Goal: Transaction & Acquisition: Purchase product/service

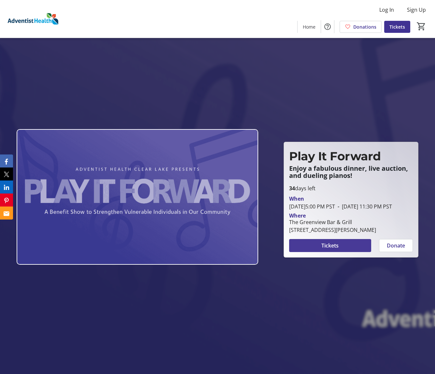
click at [331, 250] on span "Tickets" at bounding box center [329, 246] width 17 height 8
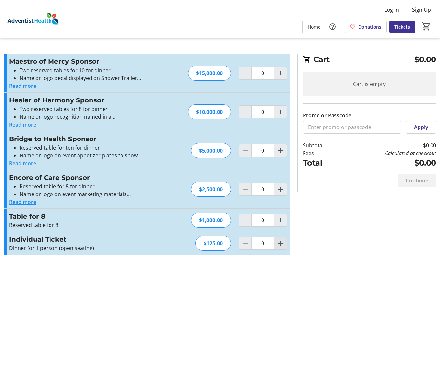
click at [277, 247] on mat-icon "Increment by one" at bounding box center [280, 244] width 8 height 8
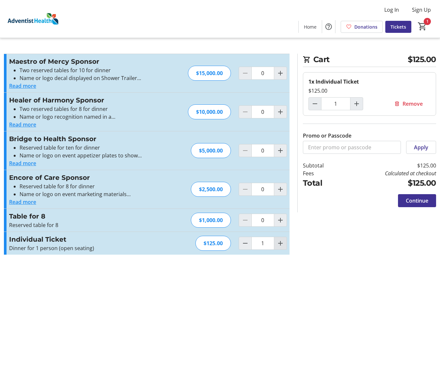
click at [276, 247] on mat-icon "Increment by one" at bounding box center [280, 244] width 8 height 8
type input "2"
drag, startPoint x: 409, startPoint y: 240, endPoint x: 406, endPoint y: 242, distance: 3.5
click at [409, 205] on span "Continue" at bounding box center [416, 201] width 22 height 8
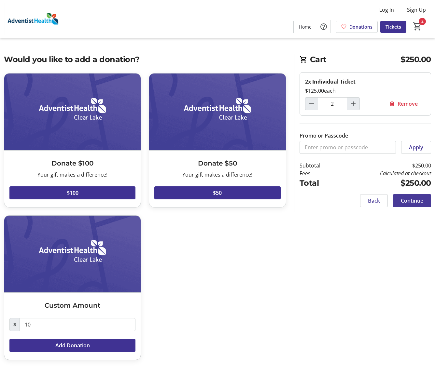
click at [407, 205] on span "Continue" at bounding box center [412, 201] width 22 height 8
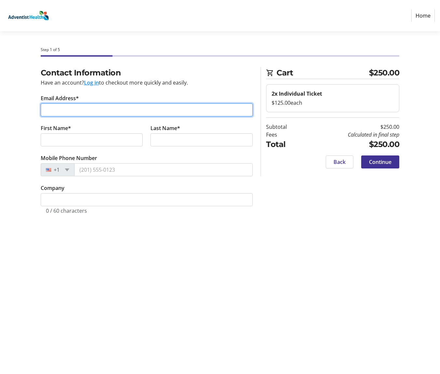
click at [64, 116] on input "Email Address*" at bounding box center [147, 109] width 212 height 13
type input "[EMAIL_ADDRESS][DOMAIN_NAME]"
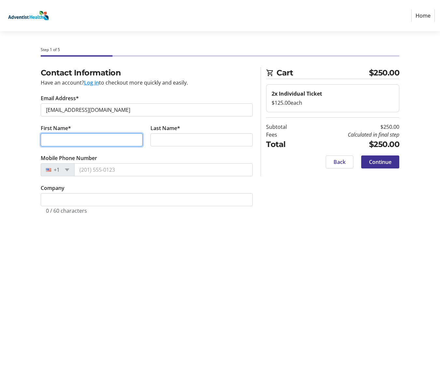
click at [106, 146] on input "First Name*" at bounding box center [92, 139] width 102 height 13
type input "[PERSON_NAME]"
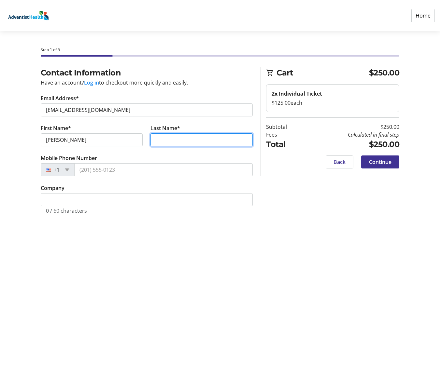
click at [167, 146] on input "Last Name*" at bounding box center [201, 139] width 102 height 13
type input "[PERSON_NAME]"
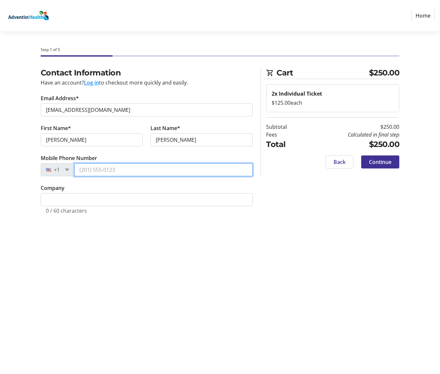
click at [128, 176] on input "Mobile Phone Number" at bounding box center [163, 169] width 179 height 13
type input "[PHONE_NUMBER]"
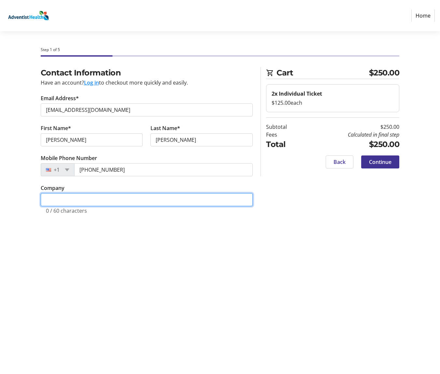
click at [69, 206] on input "Company" at bounding box center [147, 199] width 212 height 13
type input "R Vineyards"
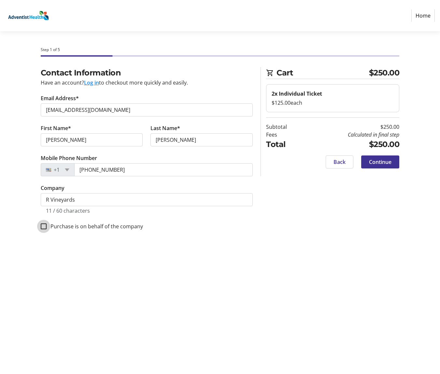
click at [45, 229] on input "Purchase is on behalf of the company" at bounding box center [44, 227] width 6 height 6
checkbox input "true"
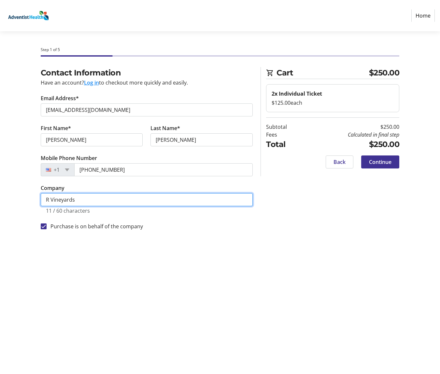
drag, startPoint x: 51, startPoint y: 243, endPoint x: 58, endPoint y: 247, distance: 8.0
click at [51, 206] on input "R Vineyards" at bounding box center [147, 199] width 212 height 13
type input "[PERSON_NAME] Vineyards"
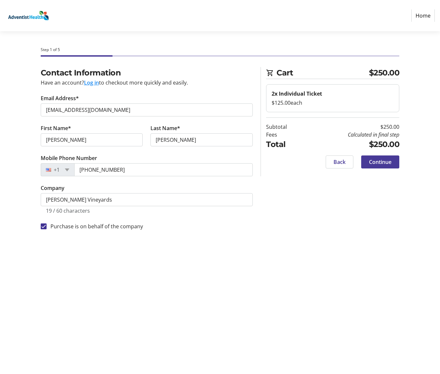
click at [375, 166] on span "Continue" at bounding box center [380, 162] width 22 height 8
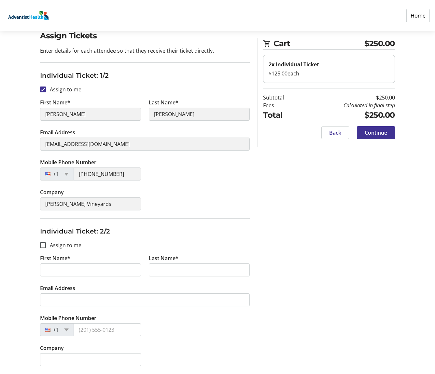
scroll to position [143, 0]
drag, startPoint x: 53, startPoint y: 245, endPoint x: 62, endPoint y: 247, distance: 9.2
click at [55, 264] on input "First Name*" at bounding box center [90, 270] width 101 height 13
type input "[PERSON_NAME]"
click at [159, 264] on input "Last Name*" at bounding box center [199, 270] width 101 height 13
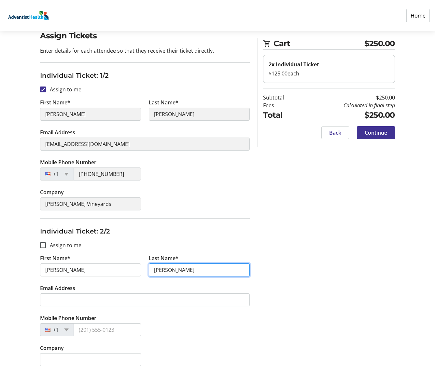
type input "[PERSON_NAME]"
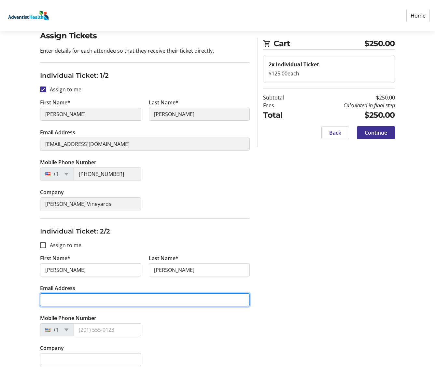
drag, startPoint x: 74, startPoint y: 281, endPoint x: 108, endPoint y: 280, distance: 34.2
click at [79, 294] on input "Email Address" at bounding box center [145, 300] width 210 height 13
type input "d"
type input "[EMAIL_ADDRESS][DOMAIN_NAME]"
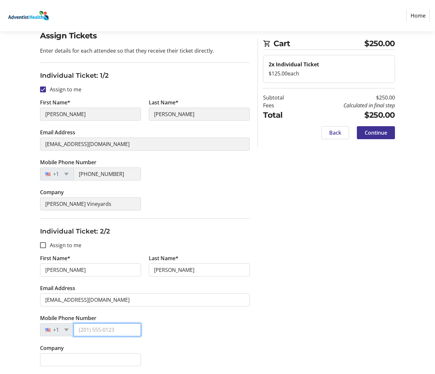
click at [99, 324] on input "Mobile Phone Number" at bounding box center [107, 329] width 67 height 13
click at [110, 323] on input "(707)" at bounding box center [107, 329] width 67 height 13
type input "[PHONE_NUMBER]"
click at [64, 362] on input "Company" at bounding box center [90, 359] width 101 height 13
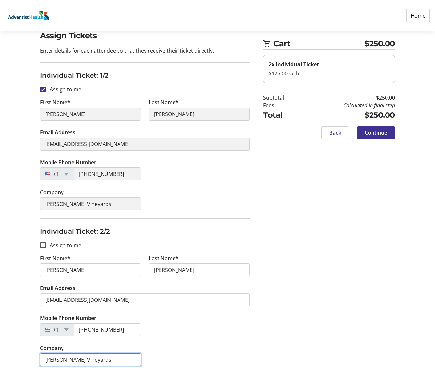
type input "[PERSON_NAME] Vineyards"
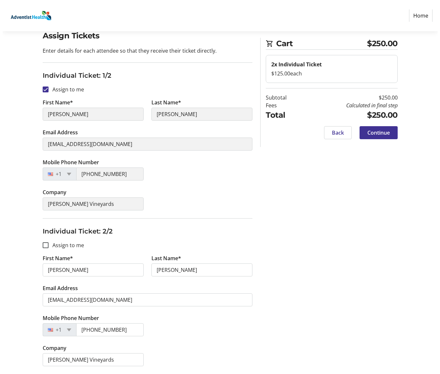
scroll to position [0, 0]
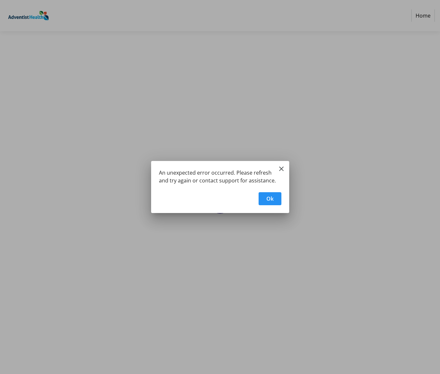
click at [270, 203] on span "Ok" at bounding box center [269, 199] width 7 height 8
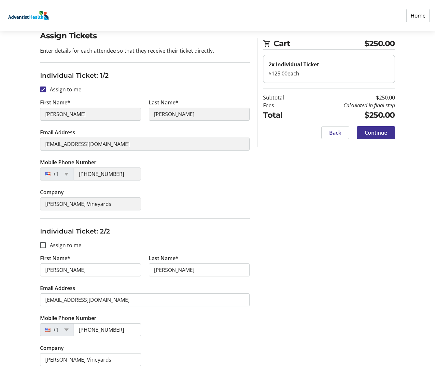
scroll to position [143, 0]
click at [44, 242] on input "Assign to me" at bounding box center [43, 245] width 6 height 6
checkbox input "true"
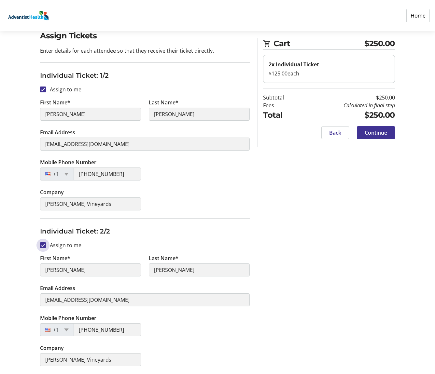
type input "[PERSON_NAME]"
click at [371, 137] on span "Continue" at bounding box center [375, 133] width 22 height 8
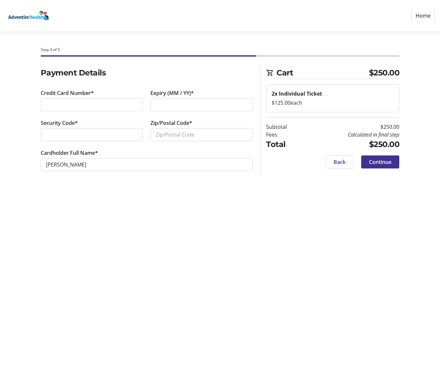
click at [47, 111] on div at bounding box center [92, 104] width 102 height 13
click at [66, 141] on div at bounding box center [92, 134] width 102 height 13
click at [173, 141] on input "Zip/Postal Code*" at bounding box center [201, 134] width 102 height 13
type input "95461"
click at [376, 166] on span "Continue" at bounding box center [380, 162] width 22 height 8
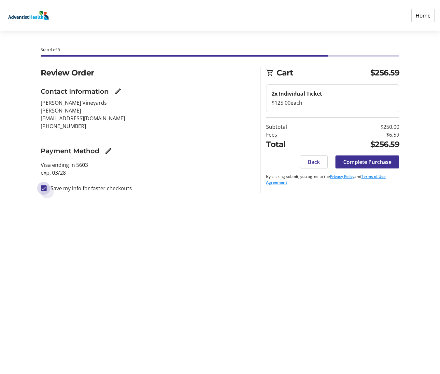
click at [45, 191] on input "Save my info for faster checkouts" at bounding box center [44, 188] width 6 height 6
checkbox input "false"
click at [348, 166] on span "Complete Purchase" at bounding box center [367, 162] width 48 height 8
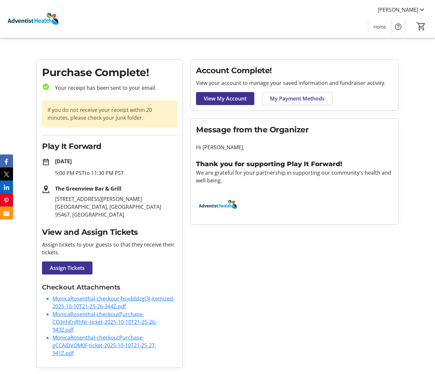
scroll to position [121, 0]
click at [72, 295] on link "MonicaRosenthal-checkout-hsydddzgl3J-itemized-2025-10-10T21-25-26-344Z.pdf" at bounding box center [113, 302] width 122 height 15
